Goal: Task Accomplishment & Management: Manage account settings

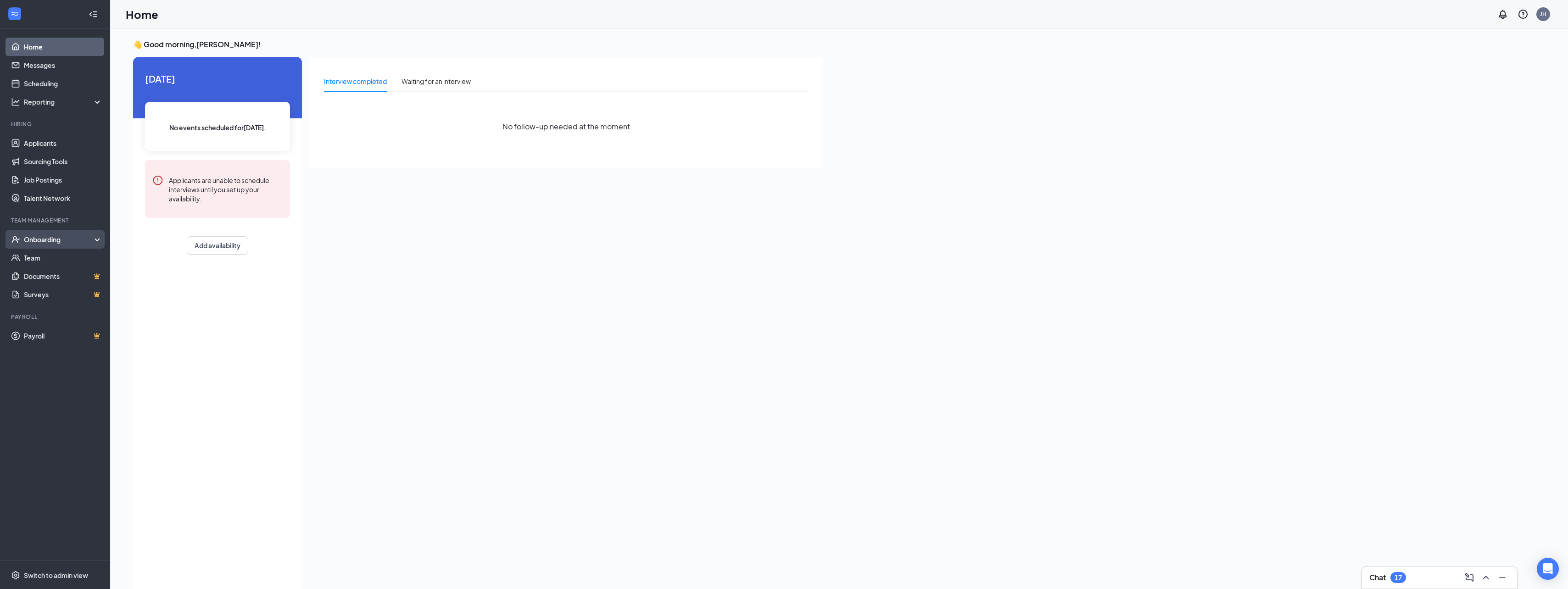
click at [68, 237] on div "Onboarding" at bounding box center [59, 240] width 71 height 9
click at [31, 253] on link "Overview" at bounding box center [62, 258] width 78 height 18
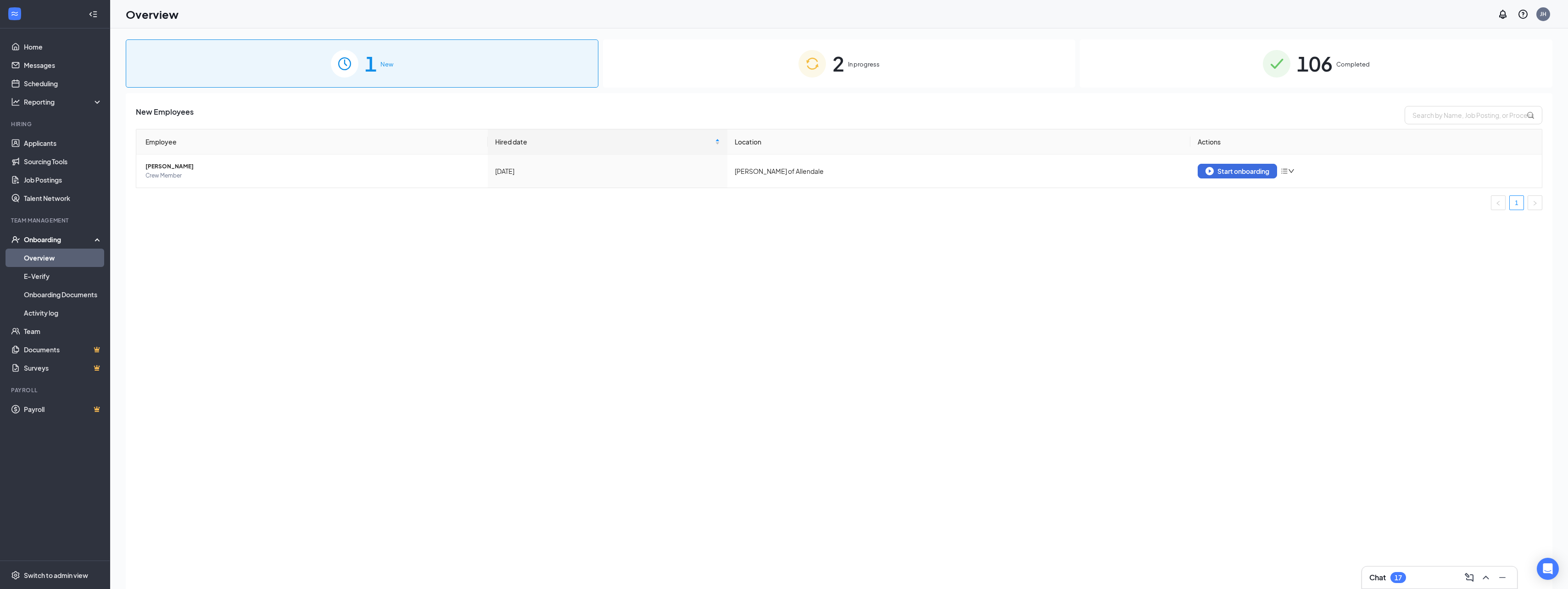
click at [918, 72] on div "2 In progress" at bounding box center [839, 63] width 472 height 48
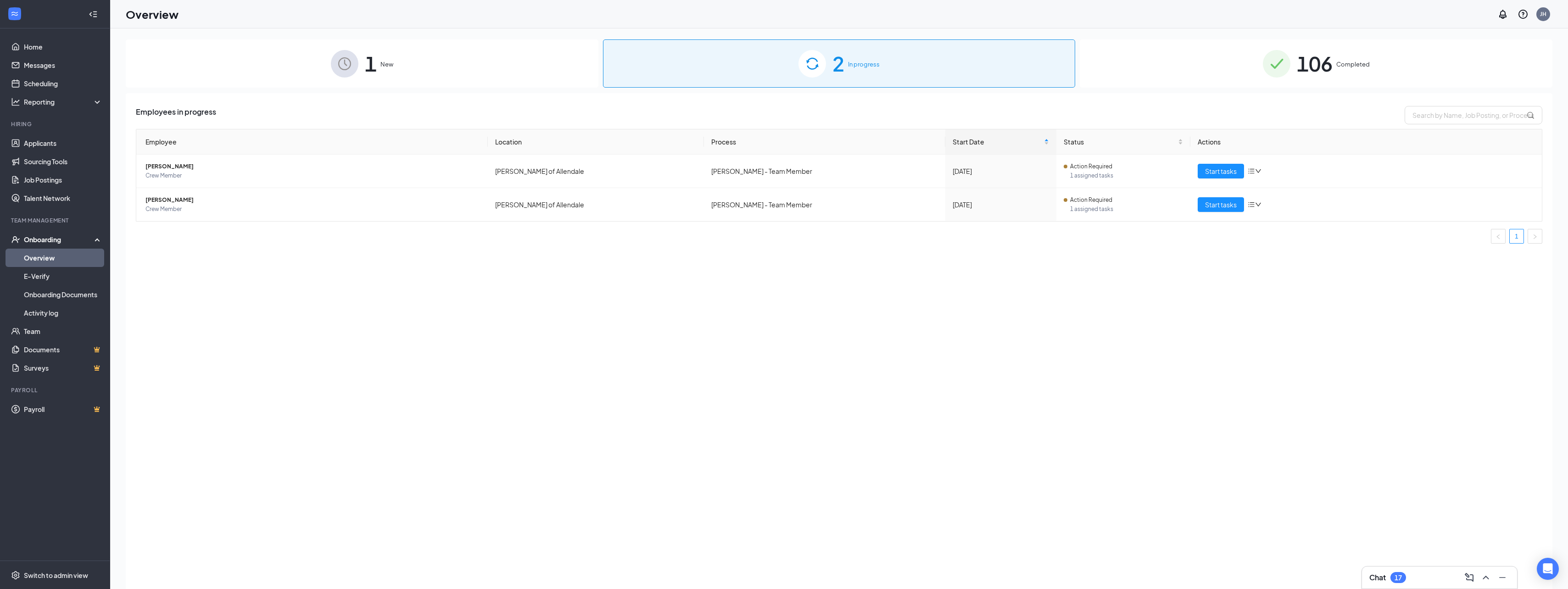
click at [455, 75] on div "1 New" at bounding box center [361, 63] width 472 height 48
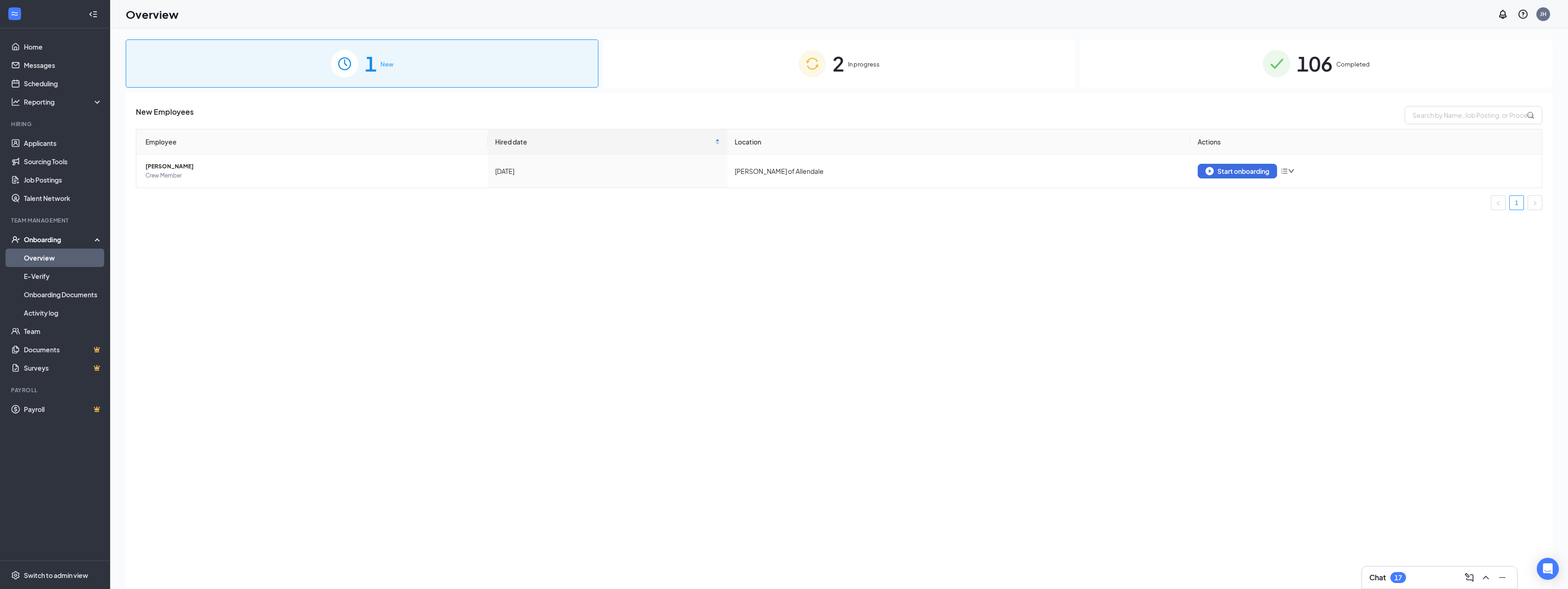
click at [1349, 65] on span "Completed" at bounding box center [1353, 64] width 33 height 9
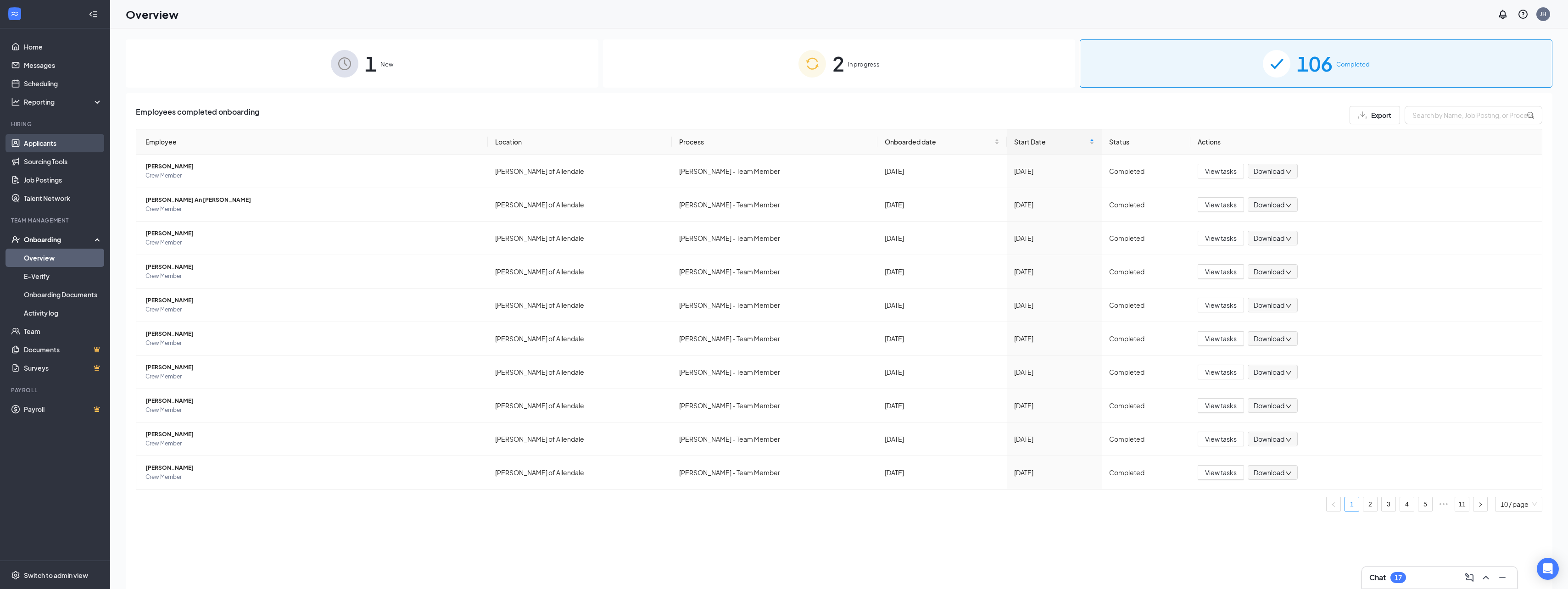
click at [59, 148] on link "Applicants" at bounding box center [62, 143] width 78 height 18
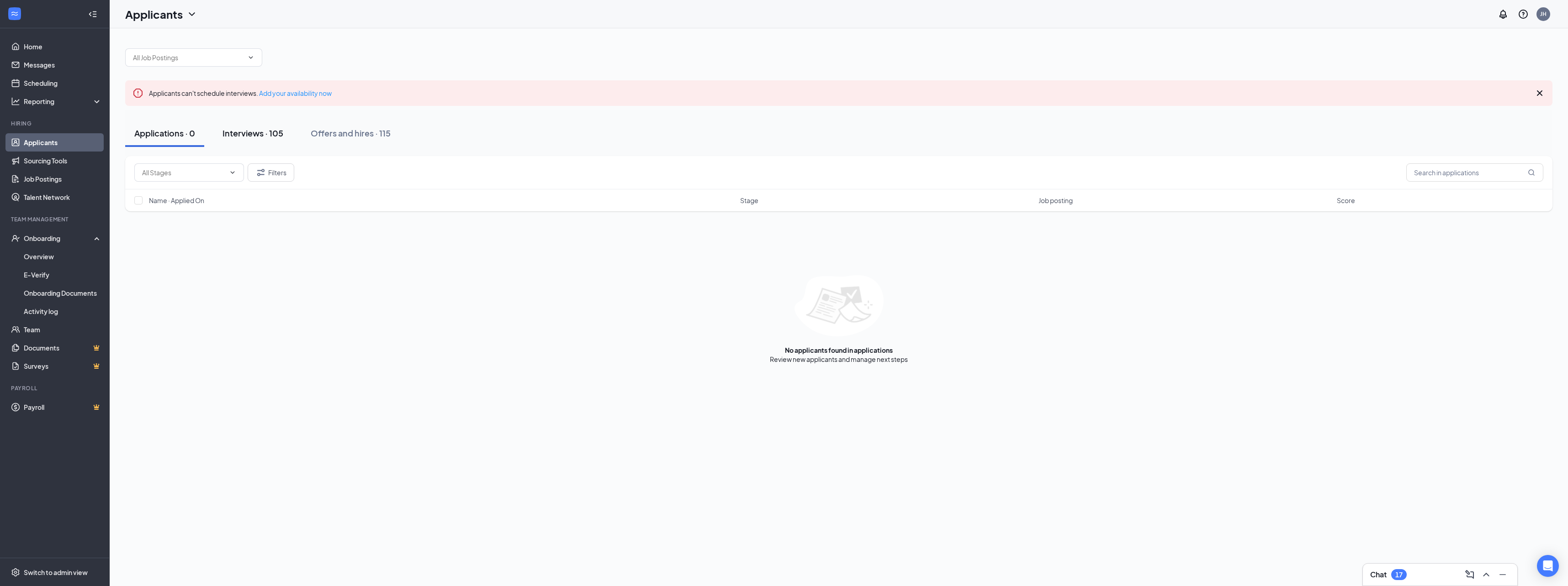
click at [248, 134] on div "Interviews · 105" at bounding box center [253, 132] width 61 height 11
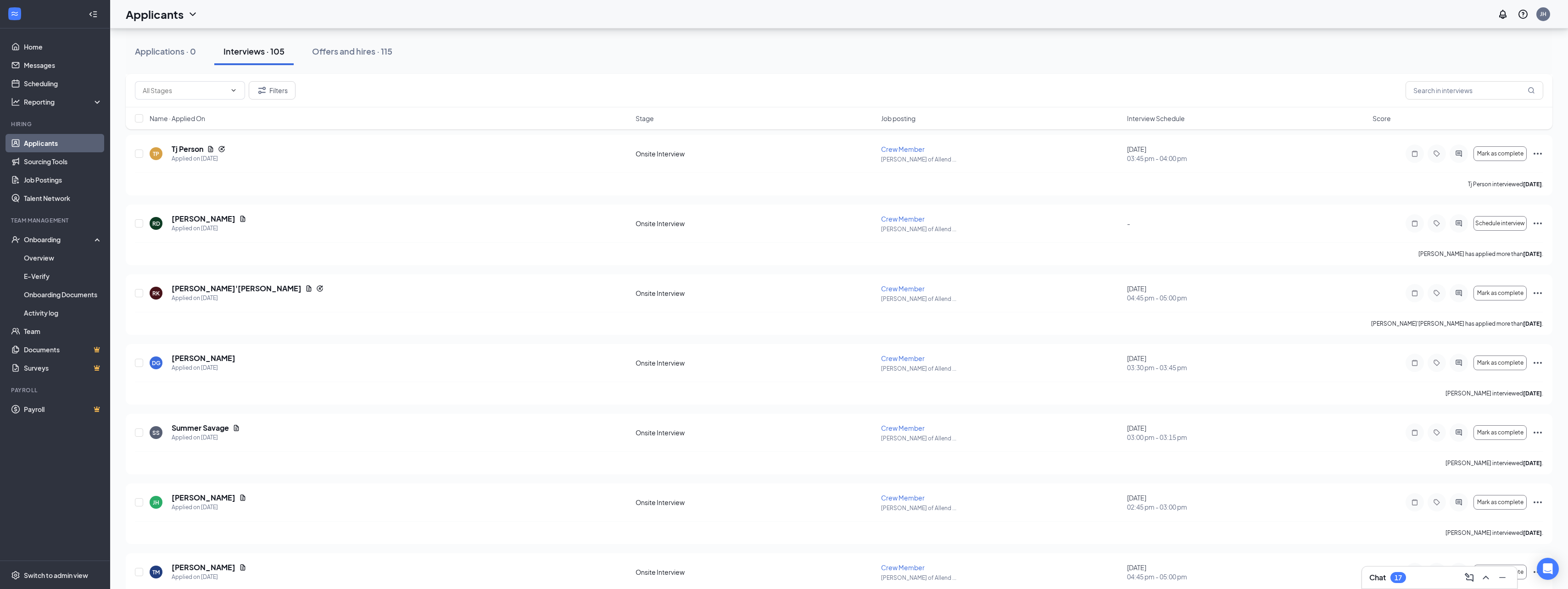
scroll to position [1055, 0]
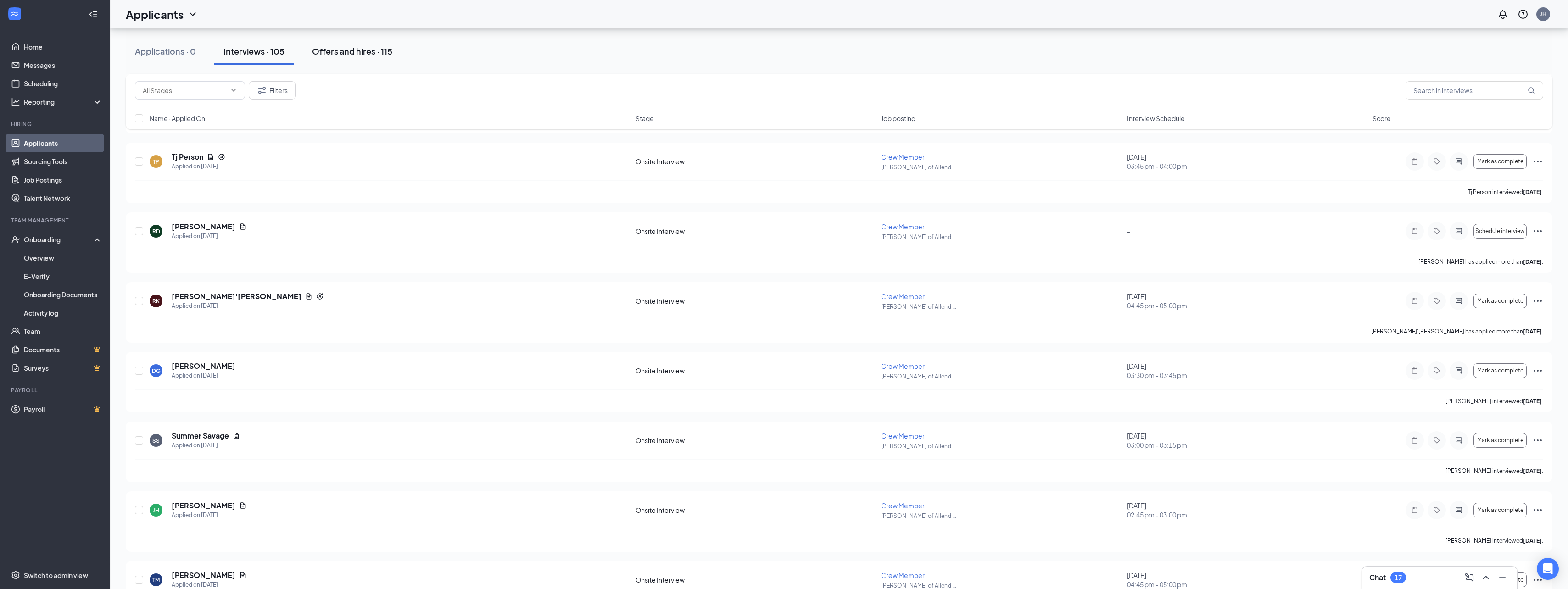
click at [361, 56] on div "Offers and hires · 115" at bounding box center [352, 51] width 81 height 11
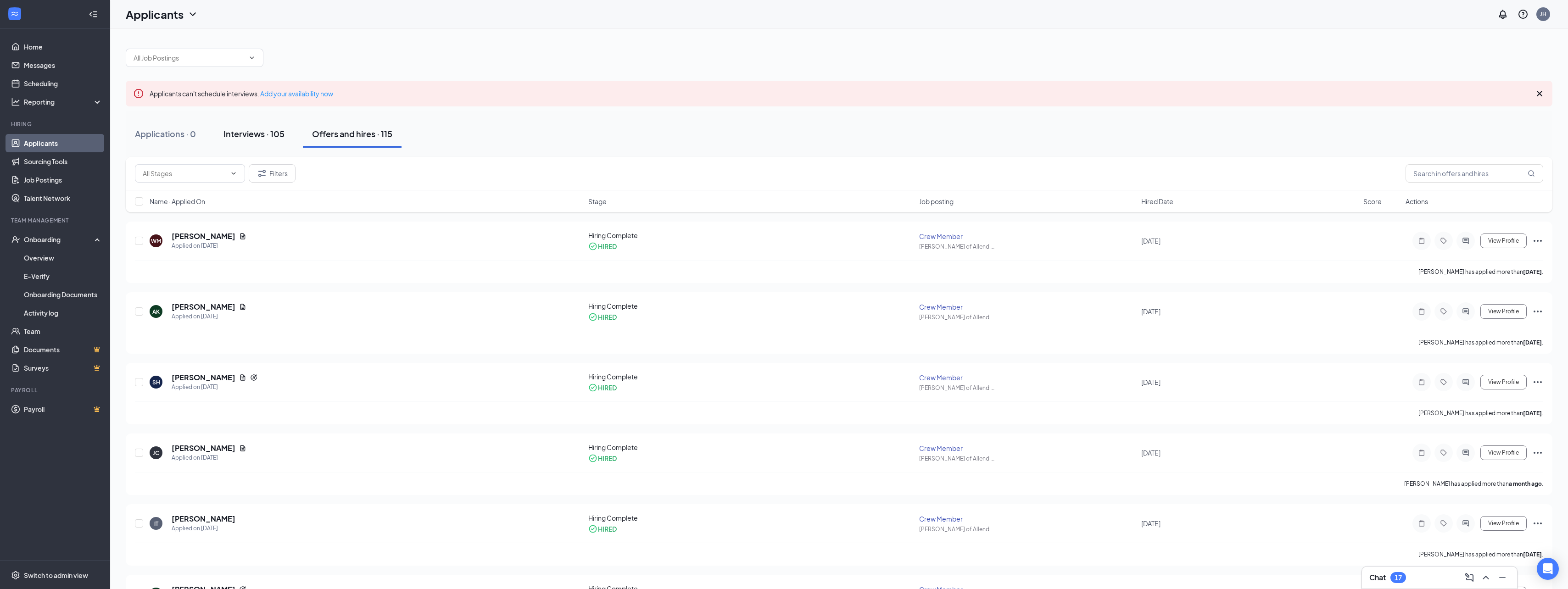
click at [227, 136] on div "Interviews · 105" at bounding box center [254, 133] width 61 height 11
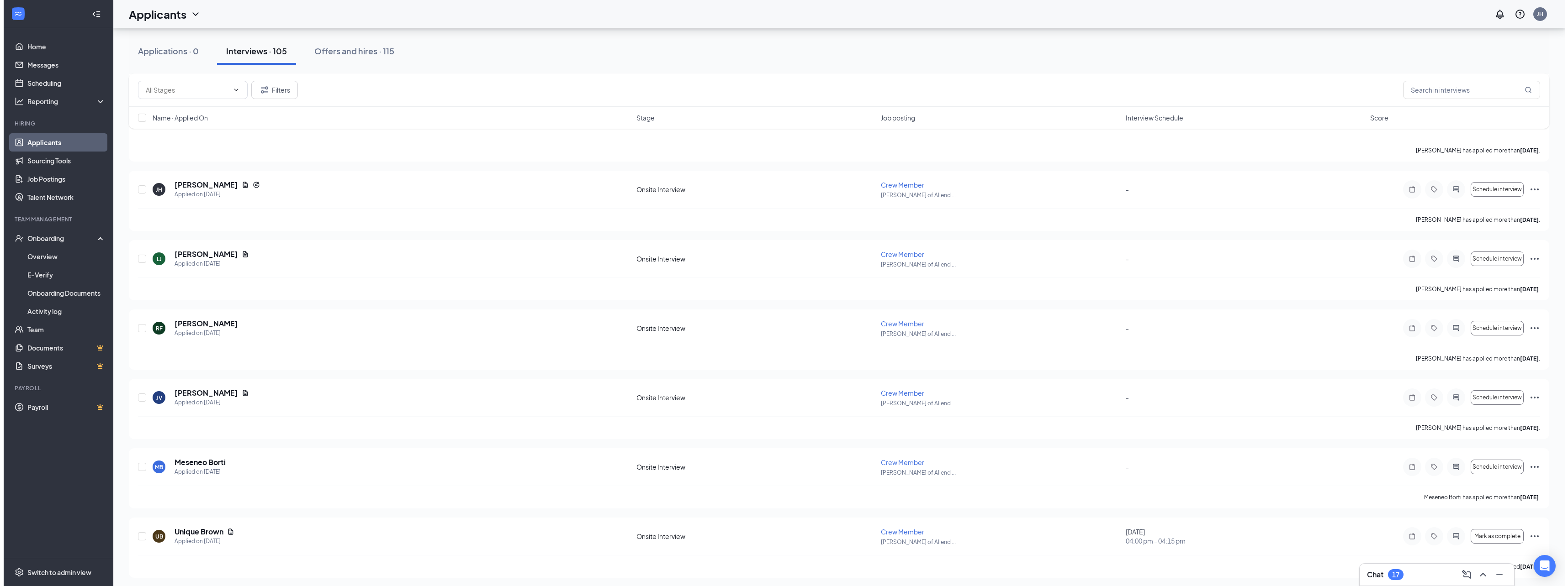
scroll to position [1644, 0]
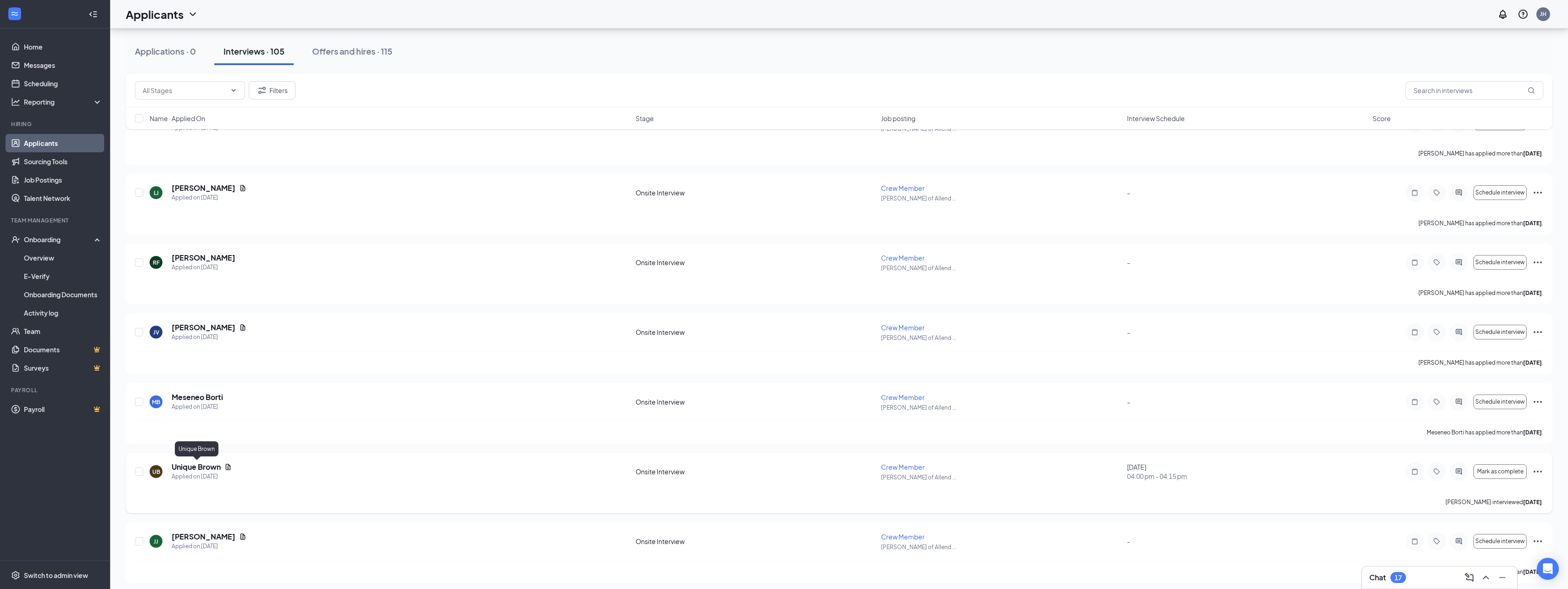
click at [205, 466] on h5 "Unique Brown" at bounding box center [196, 466] width 49 height 10
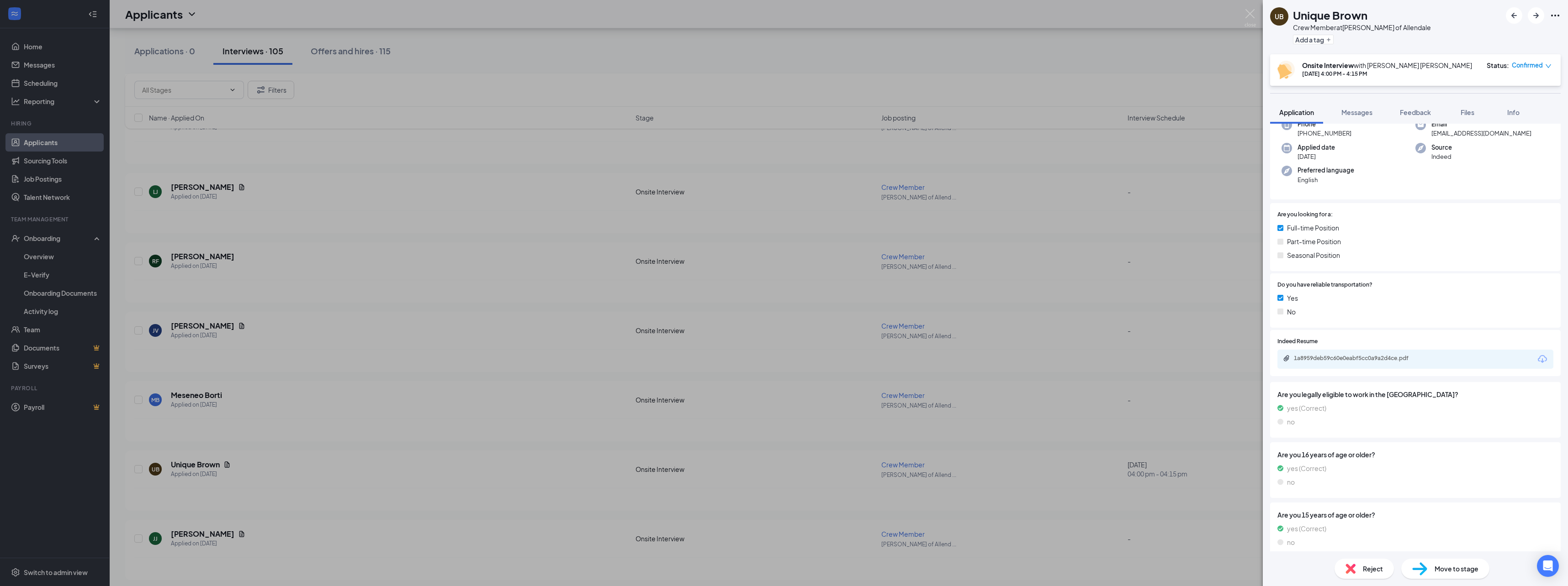
scroll to position [64, 0]
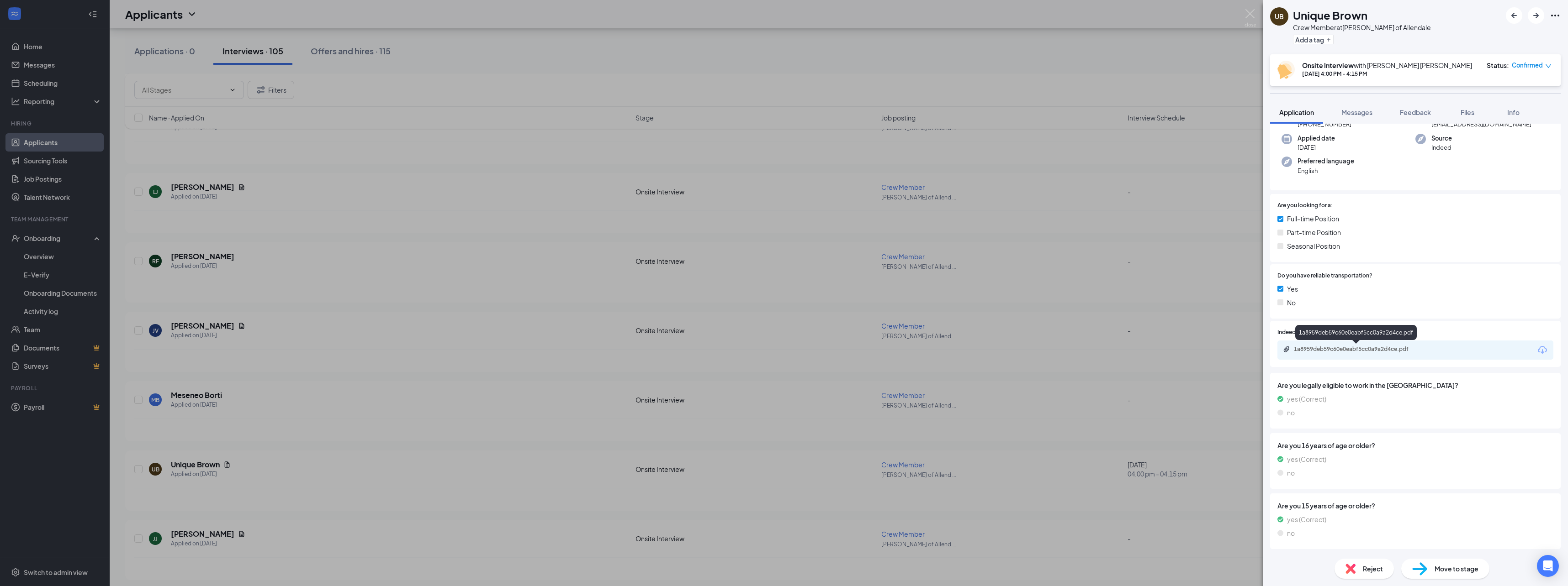
click at [1354, 348] on div "1a8959deb59c60e0eabf5cc0a9a2d4ce.pdf" at bounding box center [1357, 350] width 128 height 8
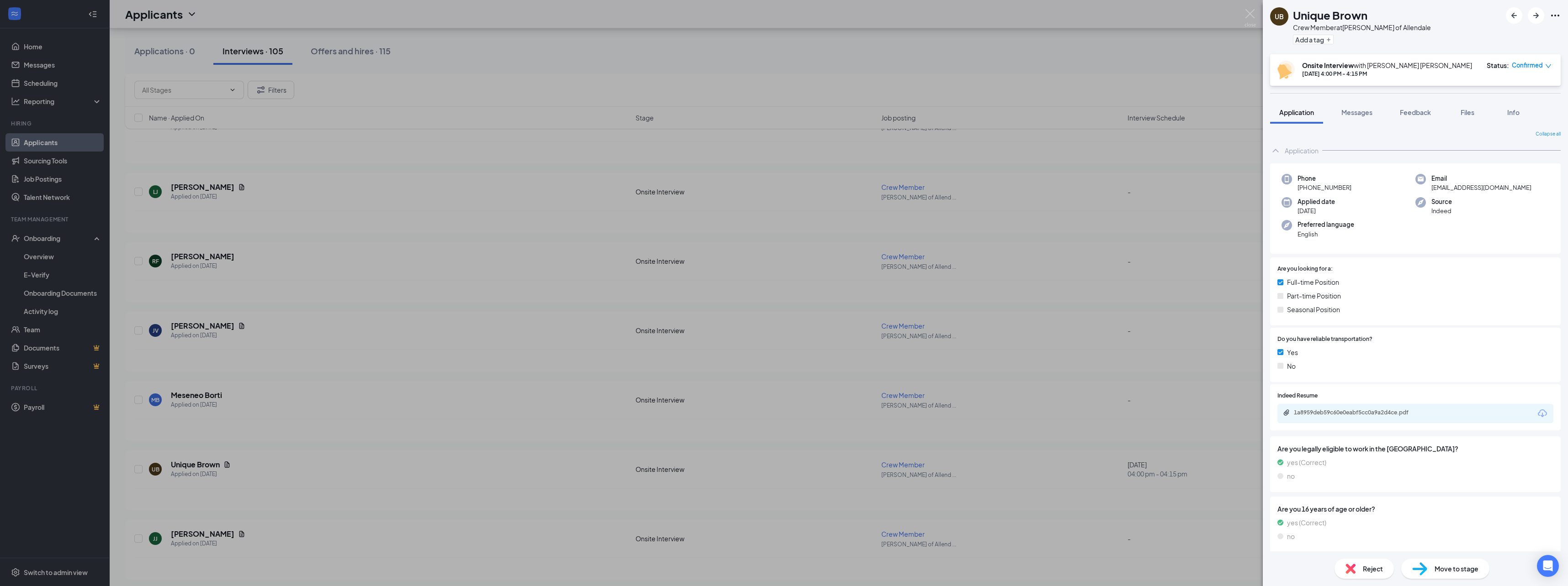
scroll to position [0, 0]
click at [1362, 120] on button "Messages" at bounding box center [1357, 112] width 49 height 23
